Goal: Task Accomplishment & Management: Manage account settings

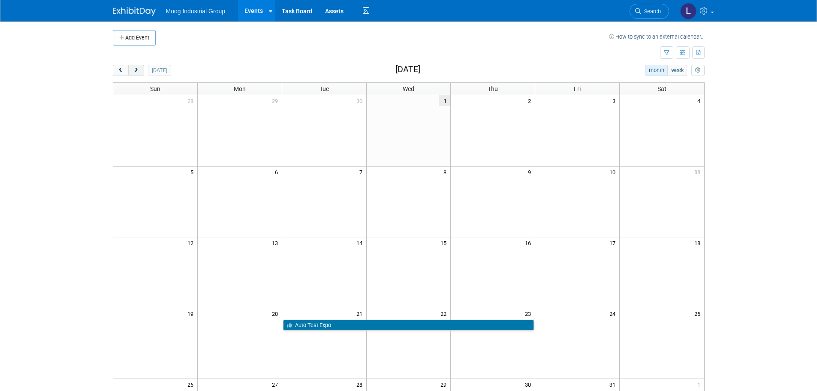
click at [140, 73] on button "next" at bounding box center [136, 70] width 16 height 11
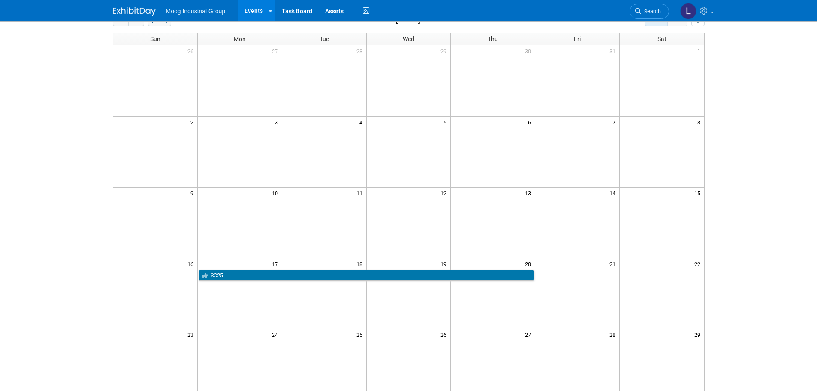
scroll to position [129, 0]
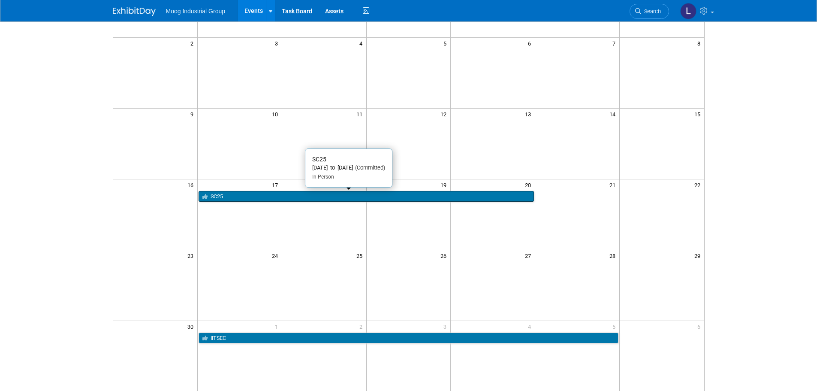
click at [258, 195] on link "SC25" at bounding box center [365, 196] width 335 height 11
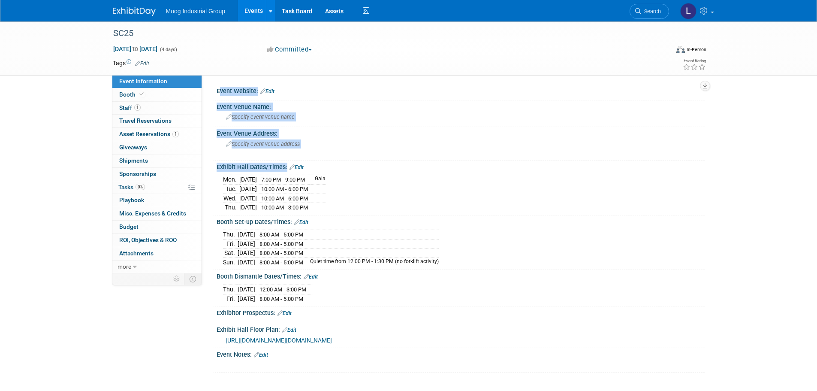
drag, startPoint x: 210, startPoint y: 165, endPoint x: 422, endPoint y: 204, distance: 214.8
click at [422, 204] on div "Event Website: Edit Event Venue Name: Specify event venue name Event Venue Addr…" at bounding box center [453, 174] width 502 height 198
click at [422, 204] on div "Mon. Nov 17, 2025 7:00 PM - 9:00 PM Gala Tue. Nov 18, 2025 10:00 AM - 6:00 PM W…" at bounding box center [460, 191] width 475 height 39
click at [386, 195] on div "Mon. Nov 17, 2025 7:00 PM - 9:00 PM Gala Tue. Nov 18, 2025 10:00 AM - 6:00 PM W…" at bounding box center [460, 191] width 475 height 39
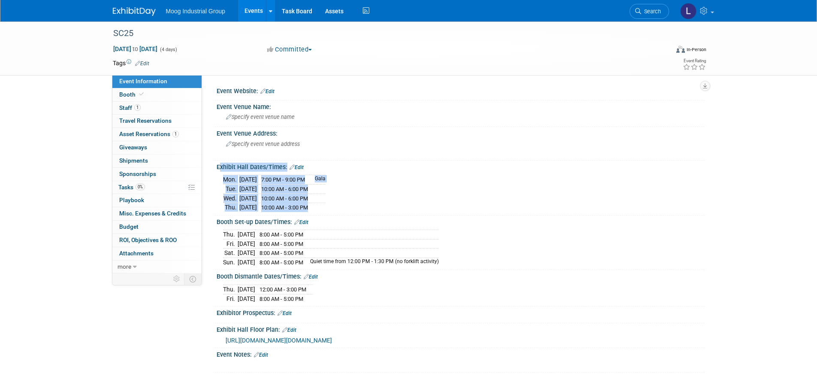
drag, startPoint x: 217, startPoint y: 165, endPoint x: 338, endPoint y: 205, distance: 126.9
click at [338, 205] on div "Exhibit Hall Dates/Times: Edit Mon. Nov 17, 2025 7:00 PM - 9:00 PM Gala Tue. No…" at bounding box center [459, 187] width 492 height 55
click at [266, 90] on link "Edit" at bounding box center [267, 91] width 14 height 6
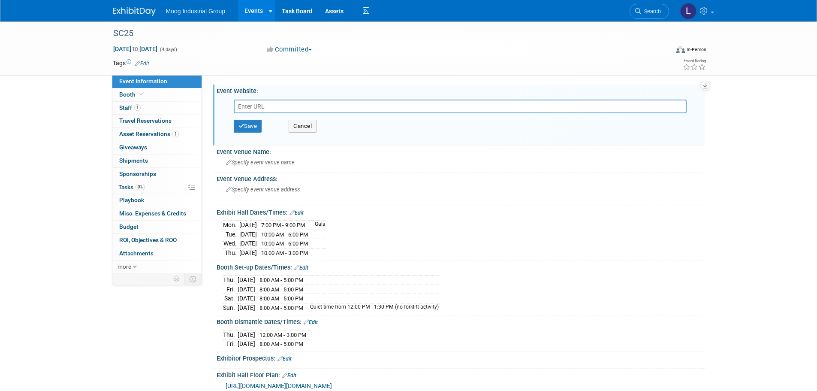
click at [350, 130] on div "Save Cancel" at bounding box center [462, 126] width 457 height 26
click at [284, 108] on input "text" at bounding box center [460, 106] width 453 height 14
paste input "https://sc25.supercomputing.org/"
type input "https://sc25.supercomputing.org/"
click at [243, 132] on button "Save" at bounding box center [248, 126] width 28 height 13
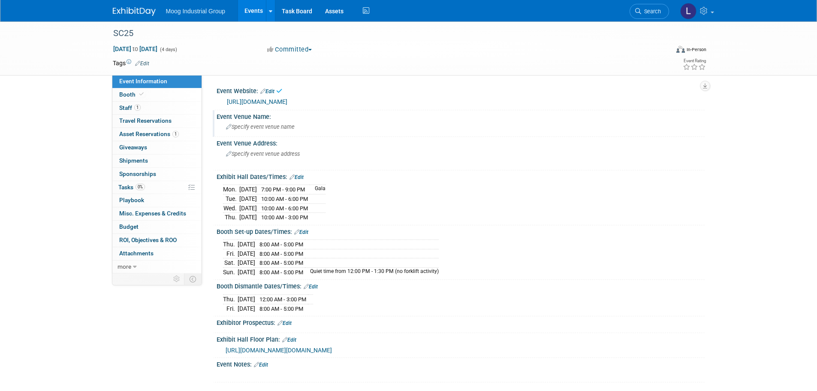
click at [274, 128] on span "Specify event venue name" at bounding box center [260, 126] width 69 height 6
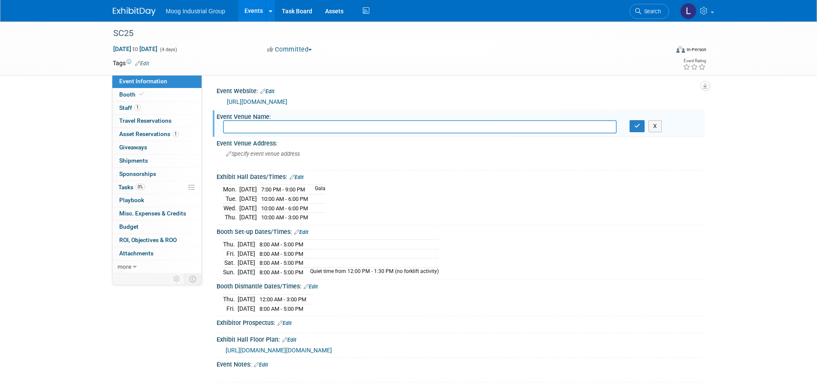
click at [264, 126] on input "text" at bounding box center [420, 126] width 394 height 13
paste input "America's Center Convention Complex"
type input "America's Center Convention Complex"
click at [276, 153] on span "Specify event venue address" at bounding box center [263, 153] width 74 height 6
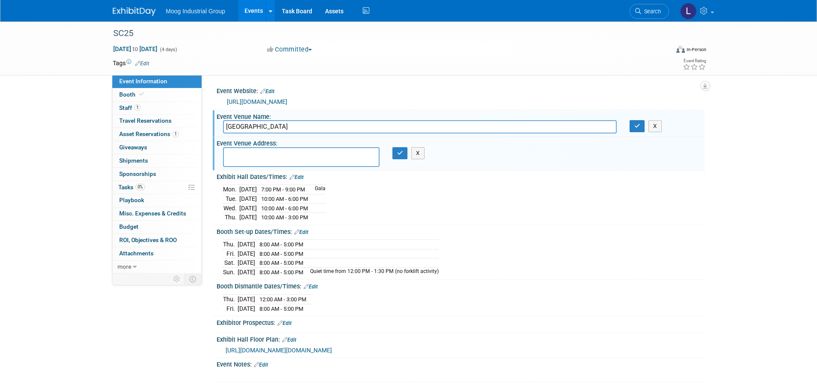
click at [253, 156] on textarea at bounding box center [301, 157] width 156 height 20
paste textarea "701 Convention Plaza, St. Louis, MO 63101"
type textarea "701 Convention Plaza, St. Louis, MO 63101"
click at [399, 153] on icon "button" at bounding box center [400, 153] width 6 height 6
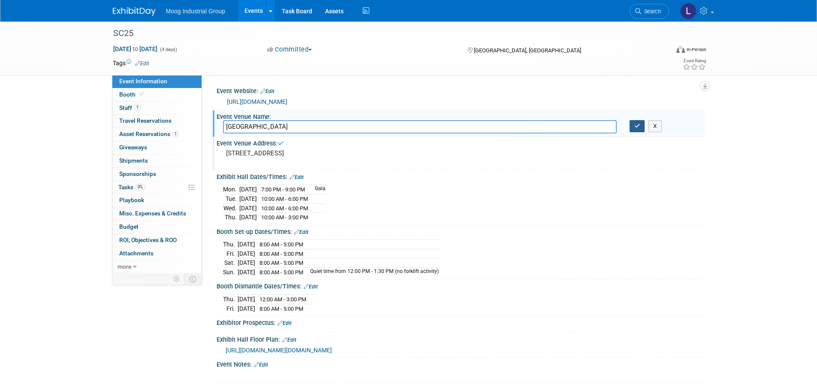
click at [629, 123] on button "button" at bounding box center [636, 126] width 15 height 12
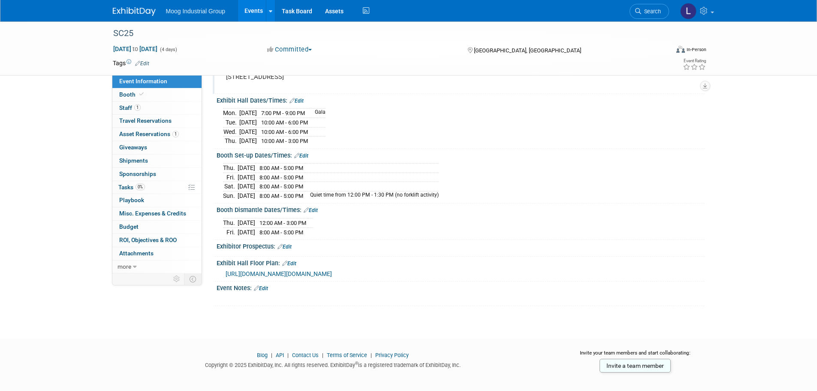
scroll to position [81, 0]
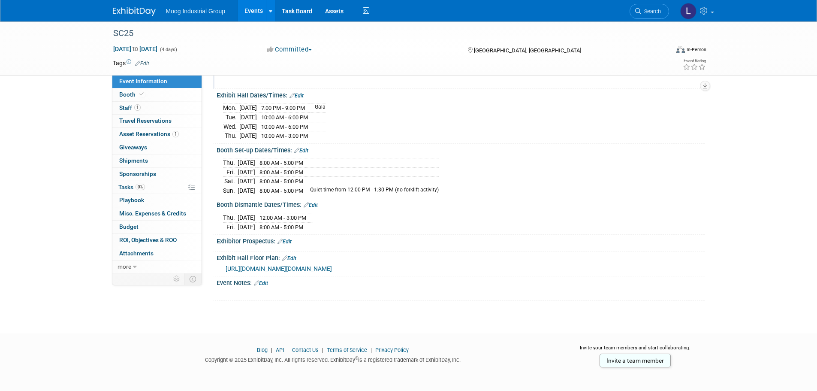
click at [282, 238] on icon at bounding box center [279, 241] width 5 height 6
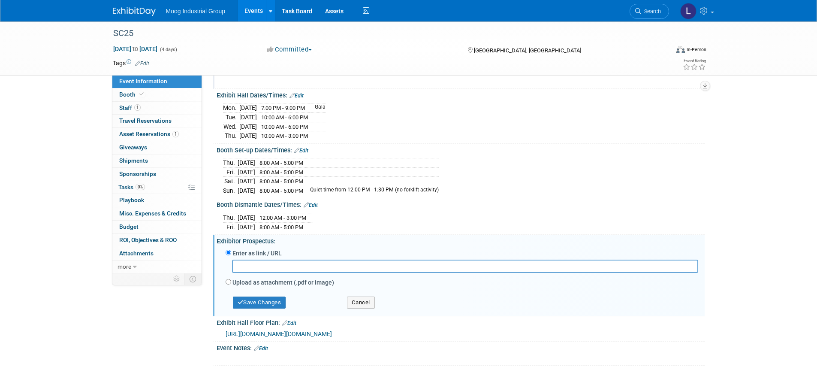
click at [280, 261] on input "text" at bounding box center [465, 265] width 466 height 13
type input "https://sc25.supercomputing.org/exhibits/exhibitor-prospectus/"
click at [271, 297] on button "Save Changes" at bounding box center [259, 302] width 53 height 12
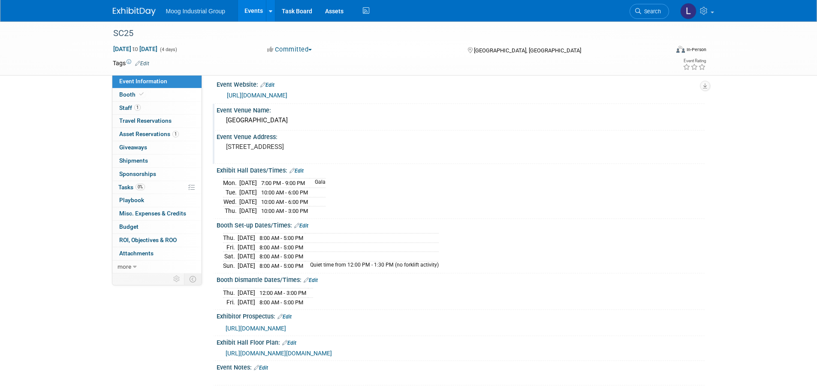
scroll to position [0, 0]
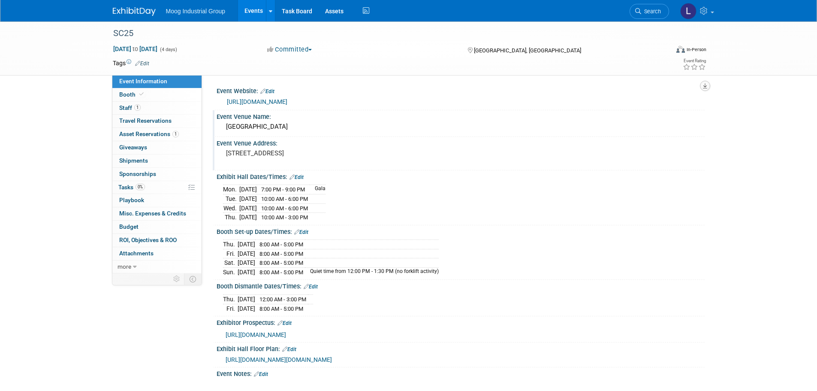
click at [707, 87] on button "button" at bounding box center [705, 86] width 10 height 10
click at [666, 109] on link "Export tab to PDF" at bounding box center [667, 111] width 72 height 12
click at [724, 134] on div "SC25 Nov 17, 2025 to Nov 20, 2025 (4 days) Nov 17, 2025 to Nov 20, 2025 Committ…" at bounding box center [408, 214] width 817 height 387
